Goal: Information Seeking & Learning: Learn about a topic

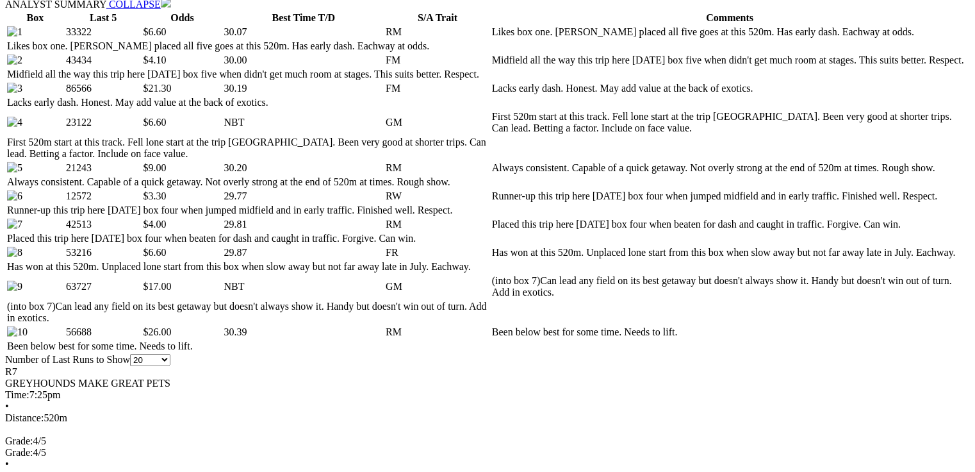
scroll to position [666, 0]
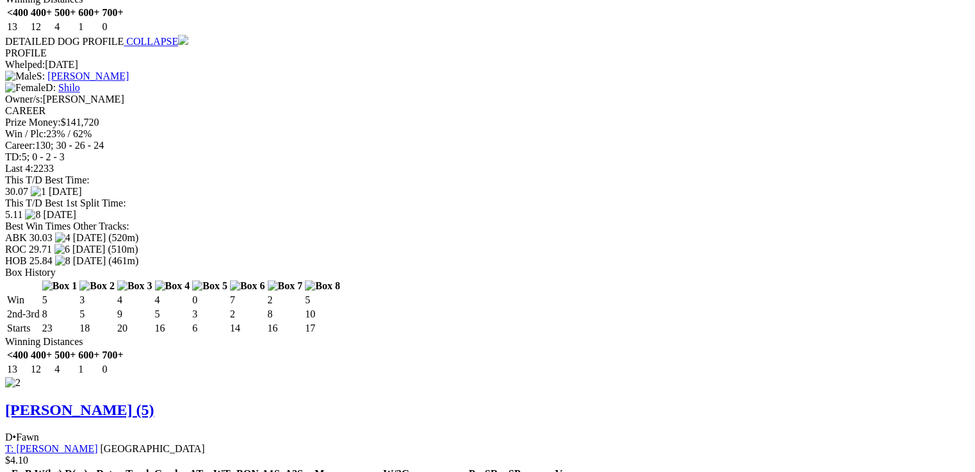
scroll to position [1896, 0]
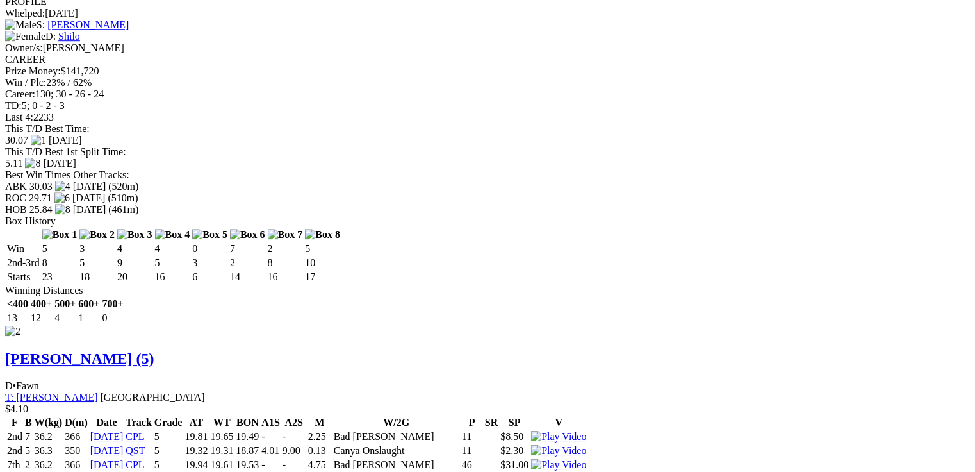
drag, startPoint x: 412, startPoint y: 290, endPoint x: 429, endPoint y: 293, distance: 16.9
drag, startPoint x: 427, startPoint y: 294, endPoint x: 411, endPoint y: 288, distance: 16.4
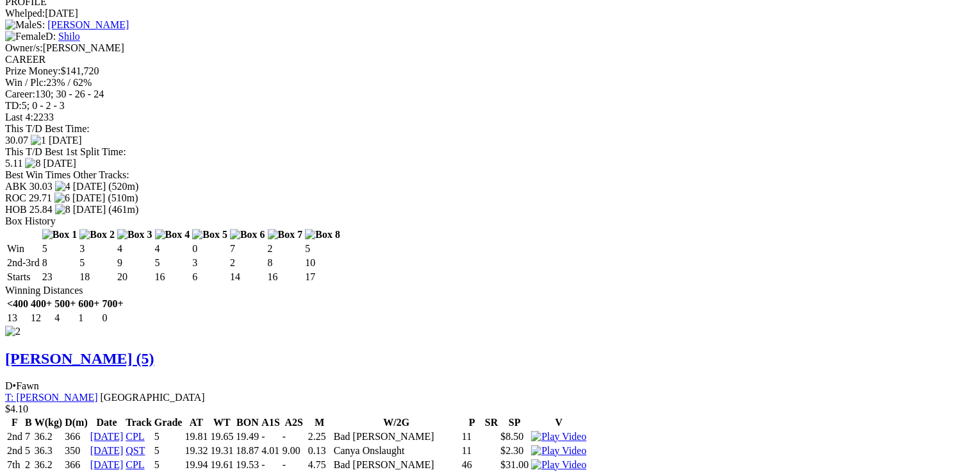
drag, startPoint x: 415, startPoint y: 292, endPoint x: 435, endPoint y: 295, distance: 20.1
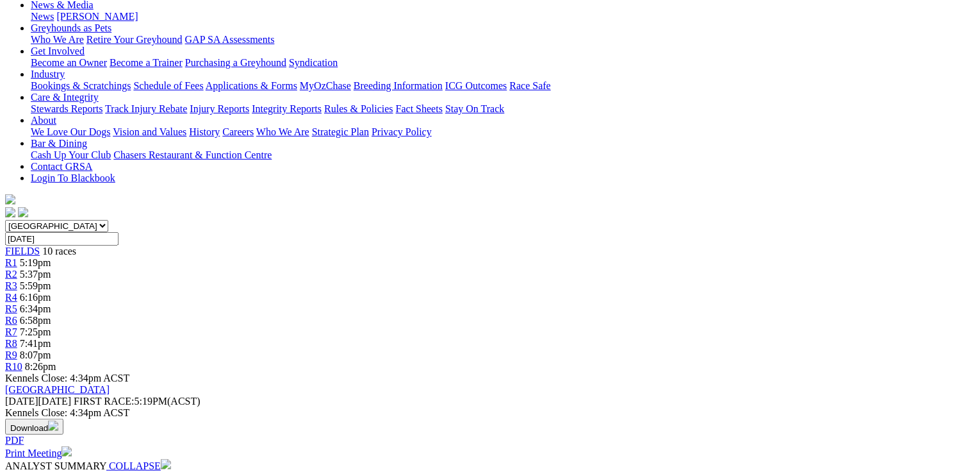
scroll to position [86, 0]
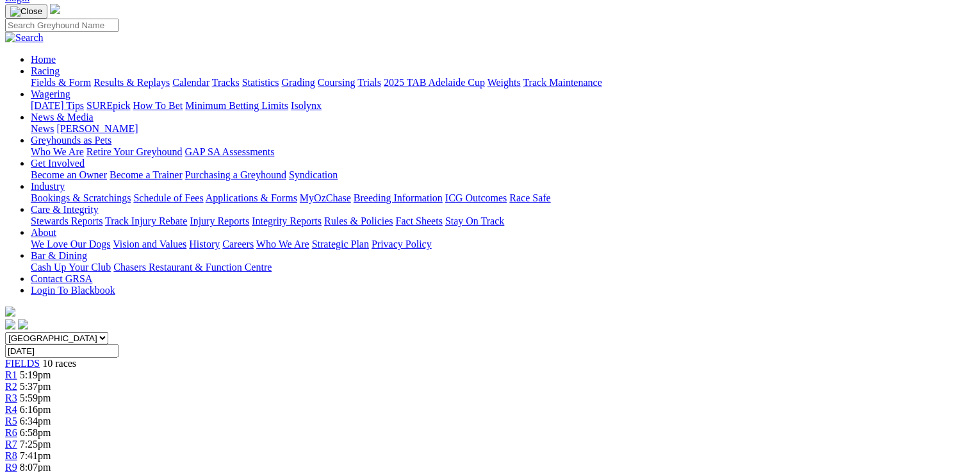
click at [17, 450] on link "R8" at bounding box center [11, 455] width 12 height 11
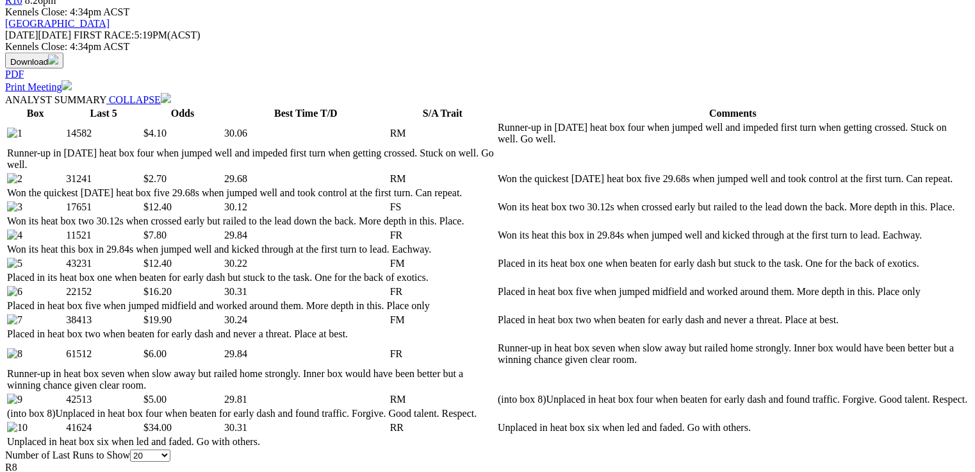
scroll to position [612, 0]
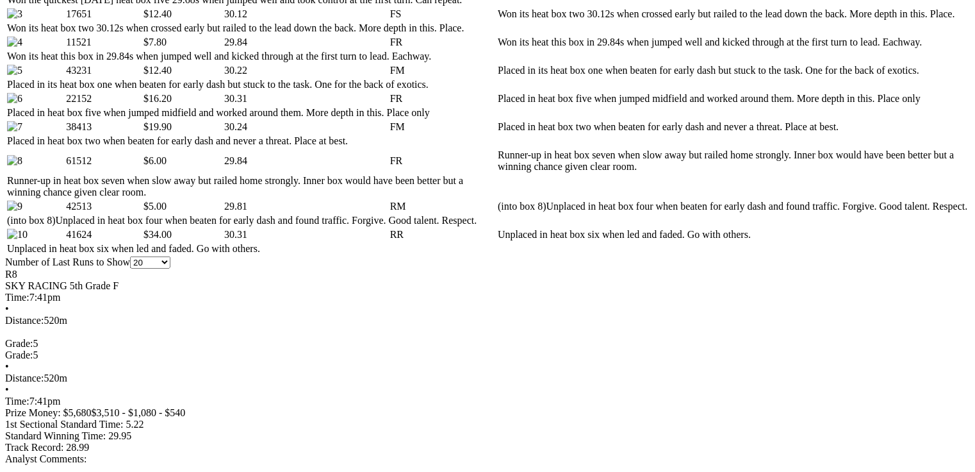
scroll to position [766, 0]
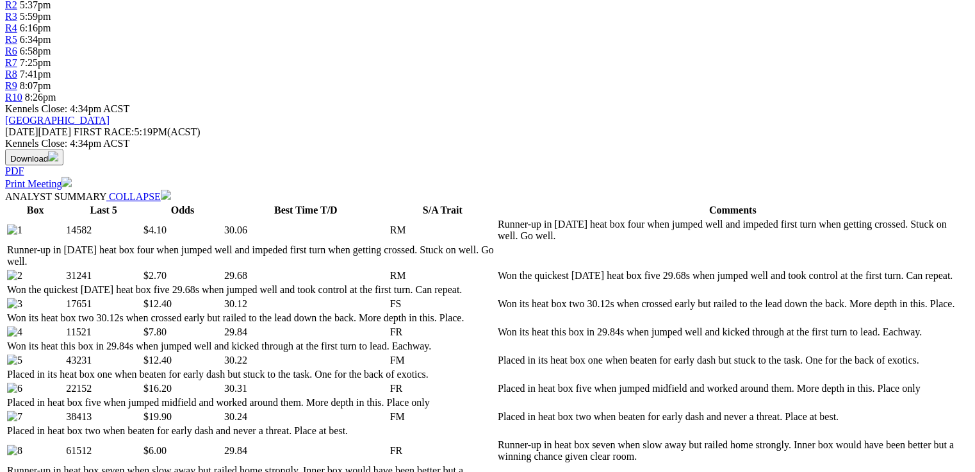
scroll to position [0, 0]
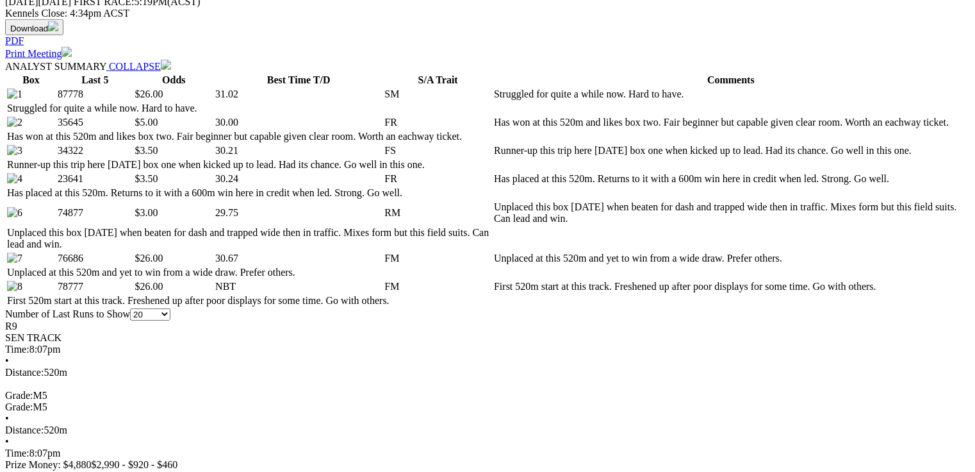
scroll to position [615, 0]
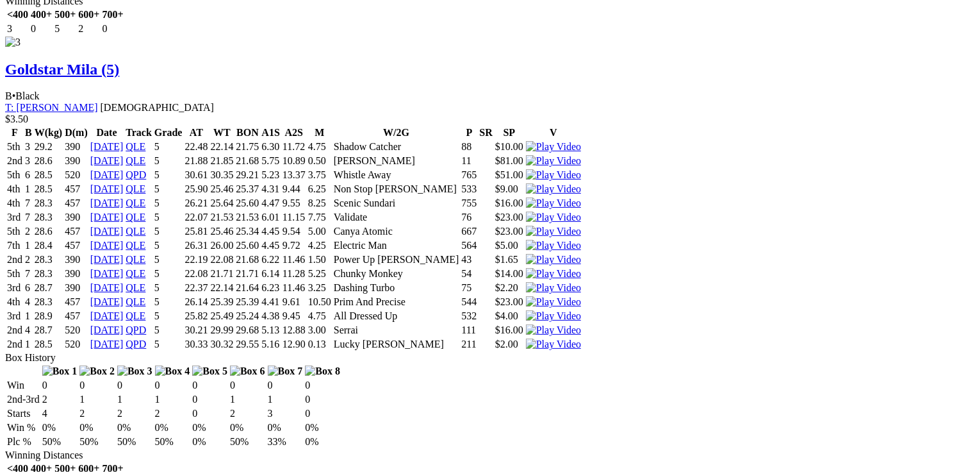
scroll to position [0, 0]
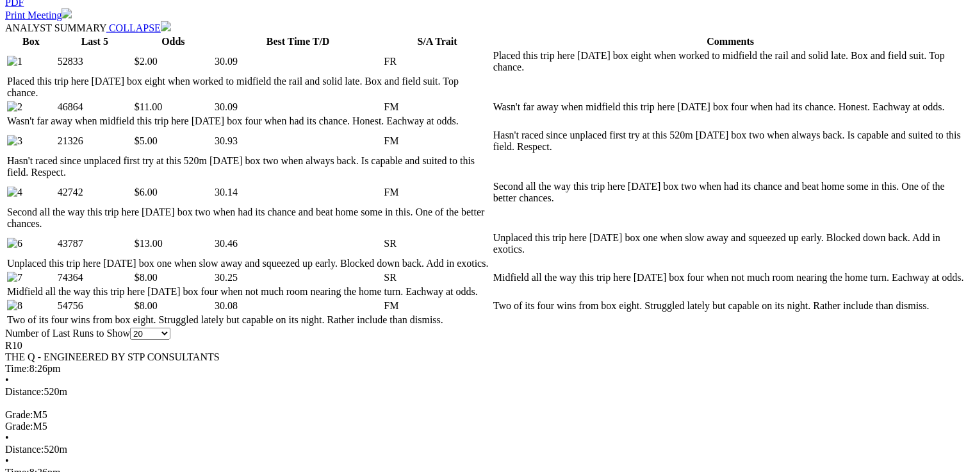
scroll to position [644, 0]
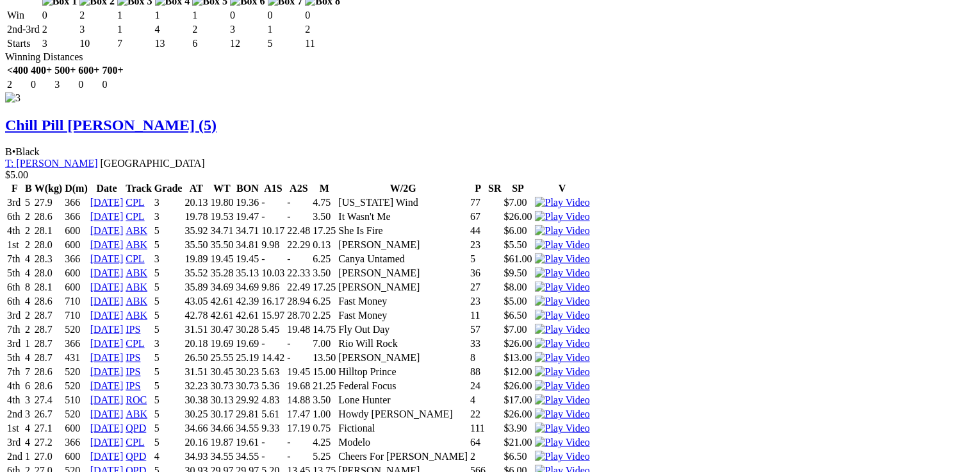
scroll to position [2950, 0]
